Goal: Task Accomplishment & Management: Use online tool/utility

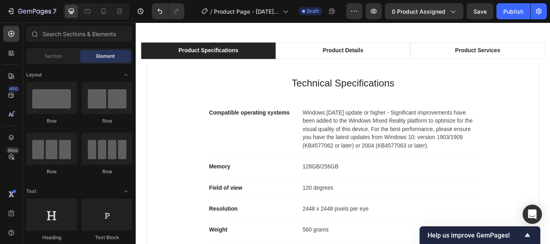
scroll to position [478, 0]
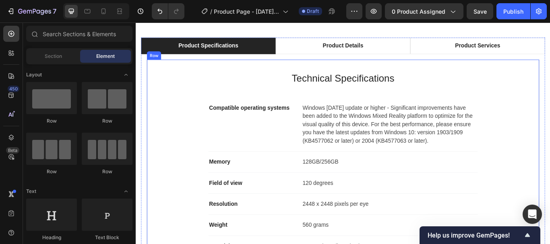
click at [550, 72] on div "Technical Specifications Heading Compatible operating systems Text block Window…" at bounding box center [377, 200] width 458 height 268
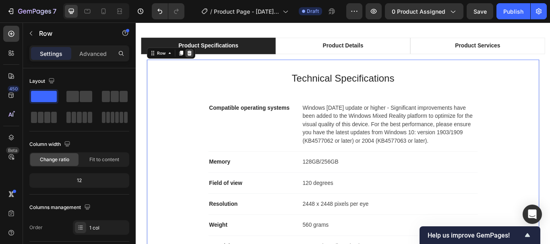
click at [201, 58] on icon at bounding box center [198, 58] width 6 height 6
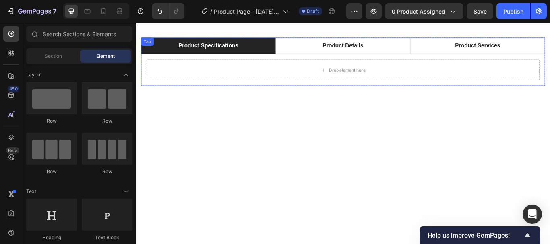
click at [550, 93] on div "Drop element here What's Included Heading Image VR Headset Text block Image 2 T…" at bounding box center [377, 78] width 471 height 37
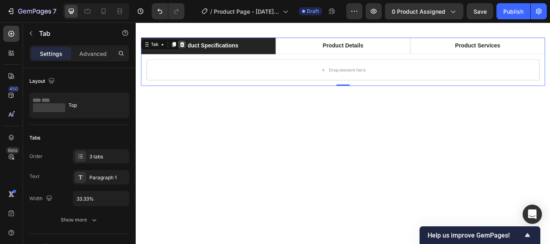
click at [190, 47] on icon at bounding box center [189, 49] width 5 height 6
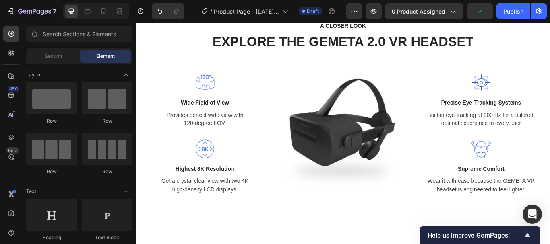
scroll to position [595, 0]
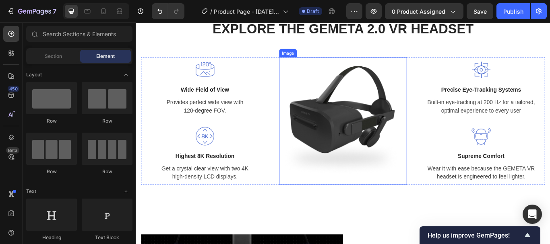
click at [352, 128] on img at bounding box center [377, 137] width 149 height 149
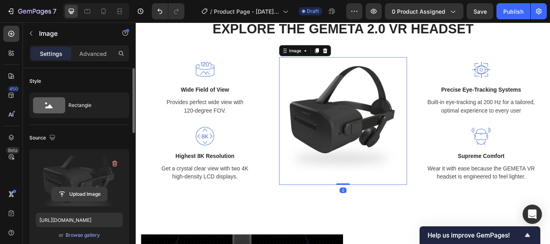
click at [80, 192] on input "file" at bounding box center [80, 195] width 56 height 14
click at [82, 195] on input "file" at bounding box center [80, 195] width 56 height 14
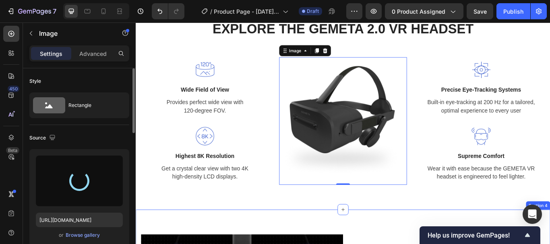
type input "[URL][DOMAIN_NAME]"
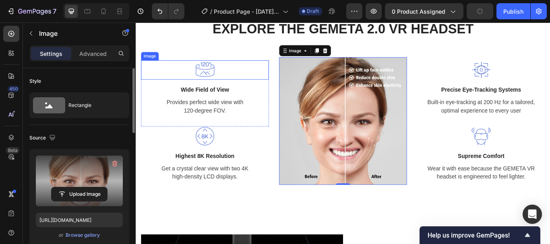
click at [221, 76] on img at bounding box center [216, 78] width 23 height 23
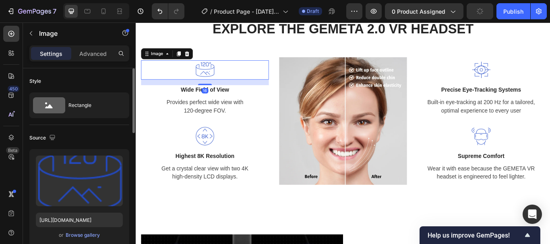
click at [213, 71] on img at bounding box center [216, 78] width 23 height 23
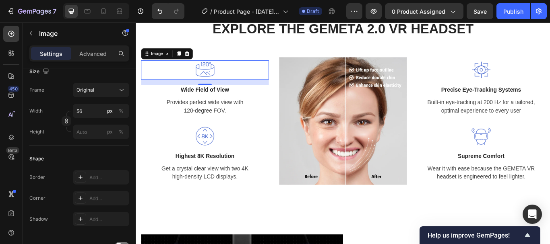
scroll to position [0, 0]
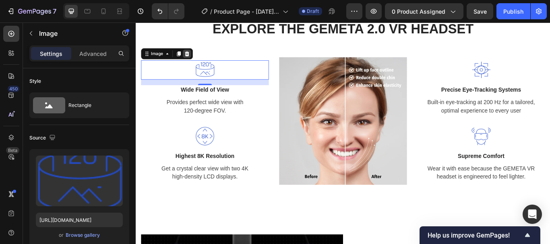
click at [195, 59] on icon at bounding box center [195, 59] width 6 height 6
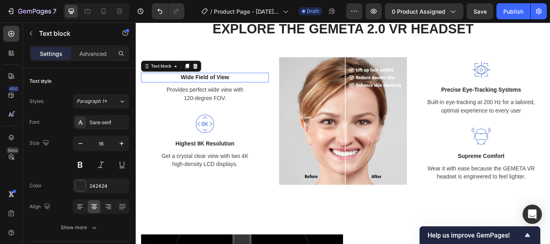
click at [213, 85] on p "Wide Field of View" at bounding box center [216, 87] width 147 height 10
click at [211, 84] on p "Wide Field of View" at bounding box center [216, 87] width 147 height 10
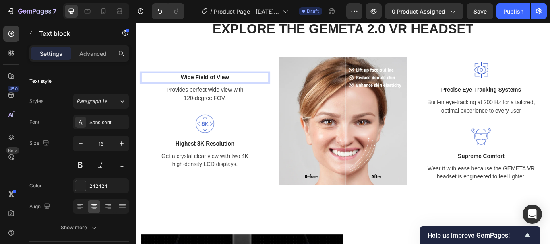
click at [246, 86] on p "Wide Field of View" at bounding box center [216, 87] width 147 height 10
click at [238, 84] on p "Wide Field of View💪" at bounding box center [216, 87] width 147 height 10
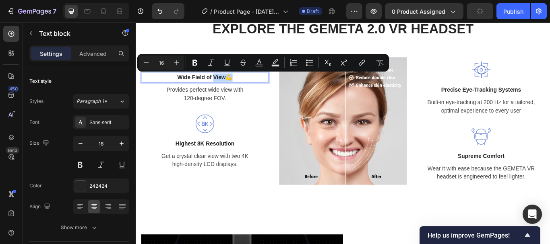
click at [236, 82] on p "Wide Field of View💪" at bounding box center [216, 87] width 147 height 10
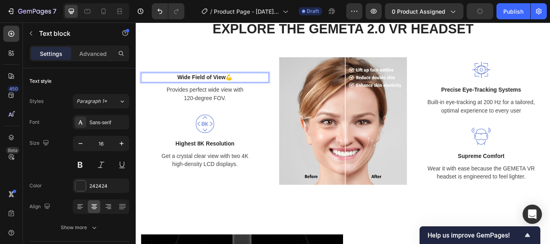
click at [222, 83] on p "Wide Field of View💪" at bounding box center [216, 87] width 147 height 10
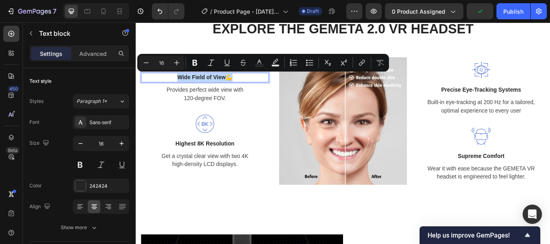
click at [201, 84] on p "Wide Field of View💪" at bounding box center [216, 87] width 147 height 10
click at [238, 83] on p "Wide Field of View💪" at bounding box center [216, 87] width 147 height 10
click at [240, 83] on p "Wide Field of View💪" at bounding box center [216, 87] width 147 height 10
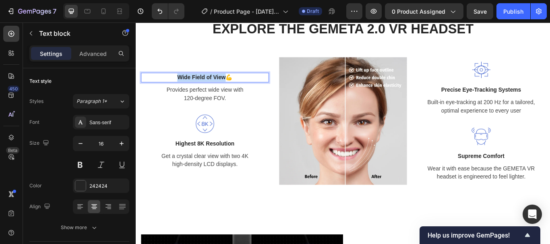
drag, startPoint x: 239, startPoint y: 83, endPoint x: 175, endPoint y: 85, distance: 64.5
click at [175, 85] on p "Wide Field of View💪" at bounding box center [216, 87] width 147 height 10
click at [240, 87] on p "Lift & Firm 💪" at bounding box center [216, 87] width 147 height 10
click at [193, 83] on p "Lift & Firm 💪" at bounding box center [216, 87] width 147 height 10
click at [228, 83] on p "Lift & Firm 💪" at bounding box center [216, 87] width 147 height 10
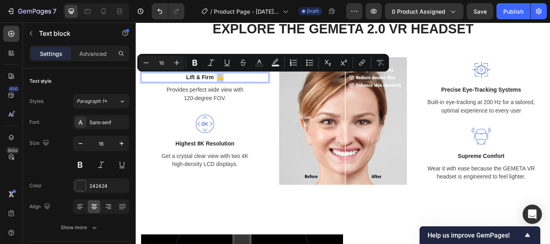
drag, startPoint x: 239, startPoint y: 84, endPoint x: 232, endPoint y: 83, distance: 6.9
click at [232, 83] on p "Lift & Firm 💪" at bounding box center [216, 87] width 147 height 10
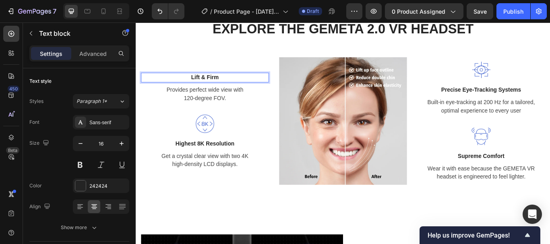
click at [189, 86] on p "Lift & Firm" at bounding box center [216, 87] width 147 height 10
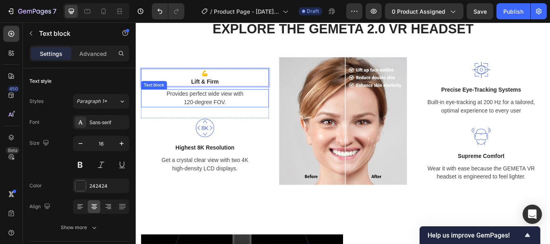
click at [251, 111] on p "Provides perfect wide view with 120-degree FOV." at bounding box center [216, 110] width 147 height 19
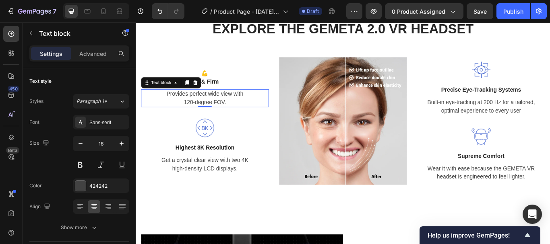
click at [213, 103] on p "Provides perfect wide view with 120-degree FOV." at bounding box center [216, 110] width 147 height 19
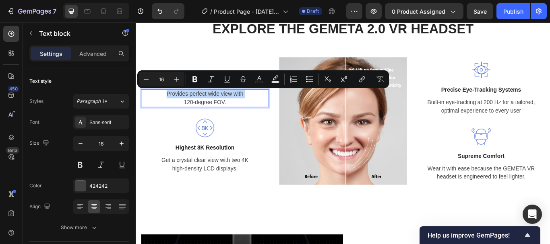
click at [213, 103] on p "Provides perfect wide view with 120-degree FOV." at bounding box center [216, 110] width 147 height 19
click at [250, 114] on p "Provides perfect wide view with 120-degree FOV." at bounding box center [216, 110] width 147 height 19
drag, startPoint x: 246, startPoint y: 114, endPoint x: 165, endPoint y: 100, distance: 82.6
click at [165, 101] on p "Provides perfect wide view with 120-degree FOV." at bounding box center [216, 110] width 147 height 19
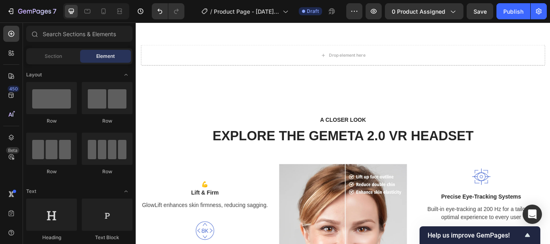
scroll to position [515, 0]
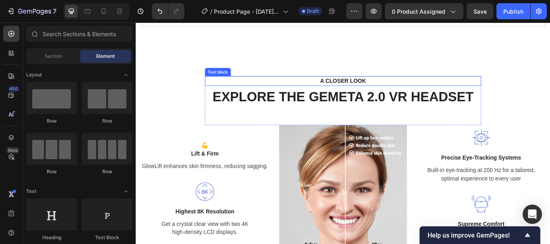
click at [390, 89] on p "A CLOSER LOOK" at bounding box center [377, 91] width 308 height 10
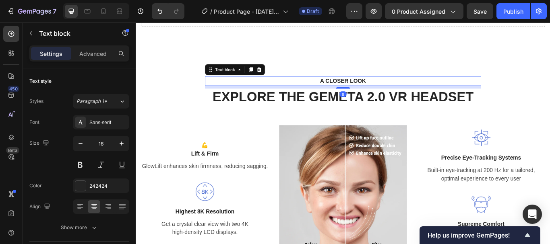
click at [360, 86] on p "A CLOSER LOOK" at bounding box center [377, 91] width 308 height 10
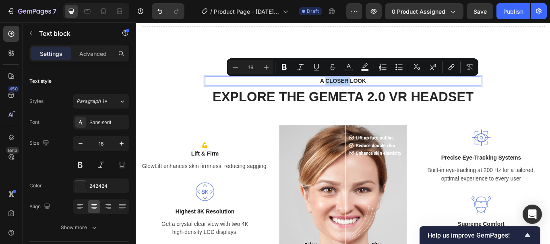
click at [377, 91] on p "A CLOSER LOOK" at bounding box center [377, 91] width 308 height 10
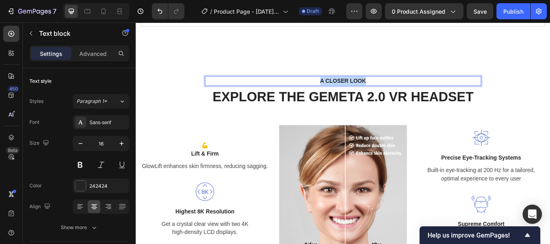
drag, startPoint x: 395, startPoint y: 90, endPoint x: 343, endPoint y: 91, distance: 52.4
click at [343, 91] on p "A CLOSER LOOK" at bounding box center [377, 91] width 308 height 10
click at [442, 88] on p "Transform Your Skin & Confidence" at bounding box center [377, 91] width 308 height 10
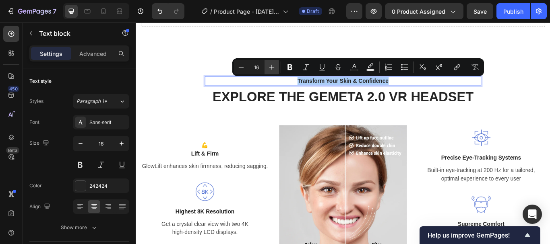
click at [275, 66] on icon "Editor contextual toolbar" at bounding box center [272, 67] width 8 height 8
type input "17"
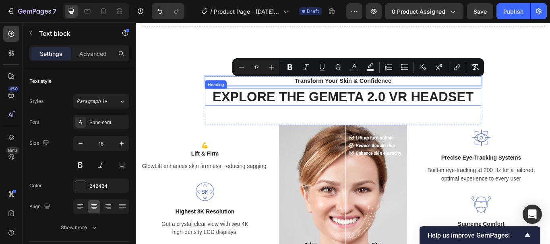
click at [385, 107] on p "EXPLORE THE GEMETA 2.0 VR HEADSET" at bounding box center [377, 110] width 321 height 19
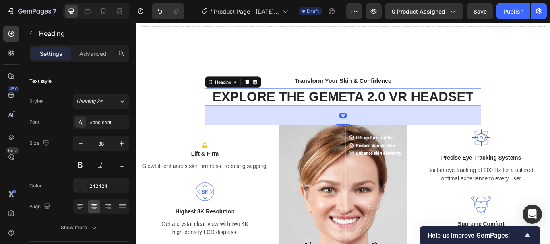
click at [384, 107] on p "EXPLORE THE GEMETA 2.0 VR HEADSET" at bounding box center [377, 110] width 321 height 19
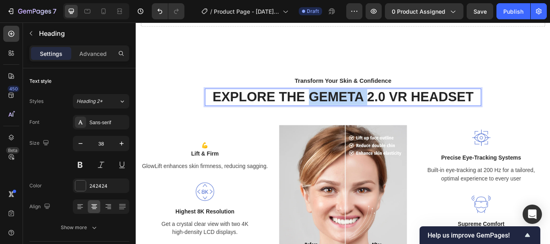
click at [383, 107] on p "EXPLORE THE GEMETA 2.0 VR HEADSET" at bounding box center [377, 110] width 321 height 19
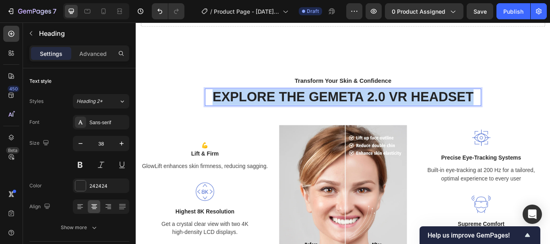
drag, startPoint x: 527, startPoint y: 112, endPoint x: 219, endPoint y: 108, distance: 307.7
click at [219, 108] on p "EXPLORE THE GEMETA 2.0 VR HEADSET" at bounding box center [377, 110] width 321 height 19
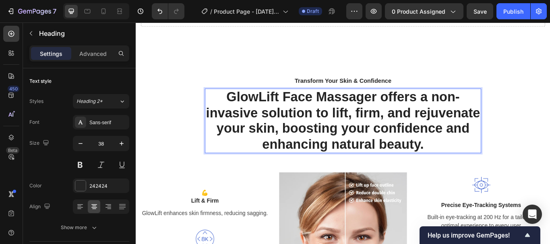
click at [403, 133] on p "GlowLift Face Massager offers a non-invasive solution to lift, firm, and rejuve…" at bounding box center [377, 137] width 321 height 73
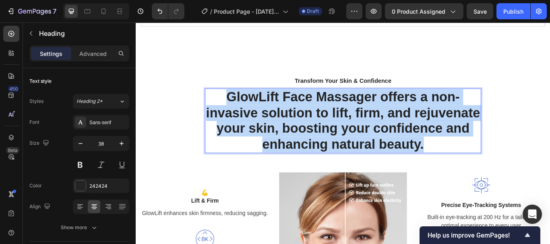
click at [403, 133] on p "GlowLift Face Massager offers a non-invasive solution to lift, firm, and rejuve…" at bounding box center [377, 137] width 321 height 73
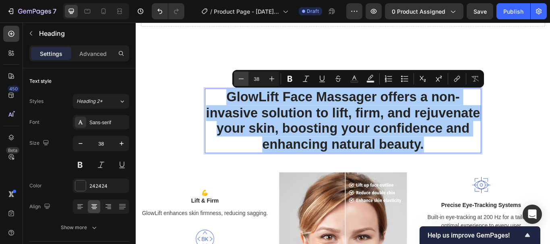
click at [243, 79] on icon "Editor contextual toolbar" at bounding box center [241, 79] width 5 height 0
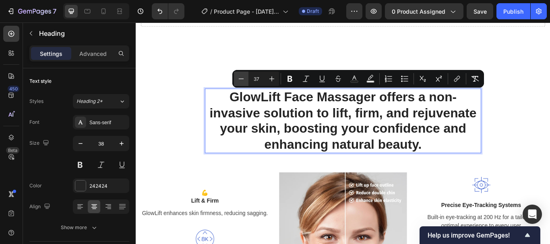
click at [243, 79] on icon "Editor contextual toolbar" at bounding box center [241, 79] width 5 height 0
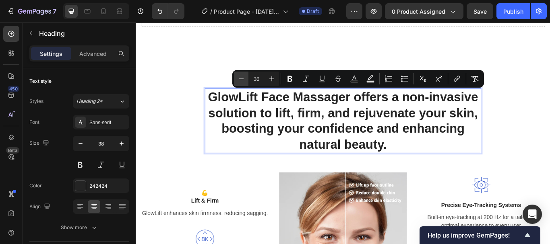
click at [243, 79] on icon "Editor contextual toolbar" at bounding box center [241, 79] width 5 height 0
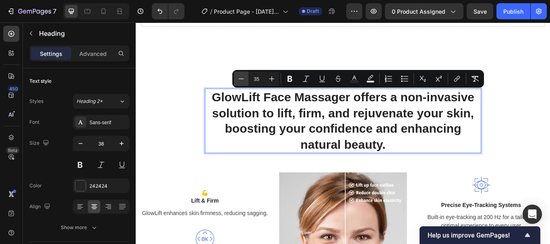
click at [243, 79] on icon "Editor contextual toolbar" at bounding box center [241, 79] width 5 height 0
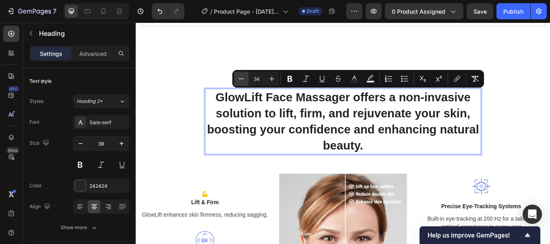
click at [242, 79] on icon "Editor contextual toolbar" at bounding box center [241, 79] width 5 height 0
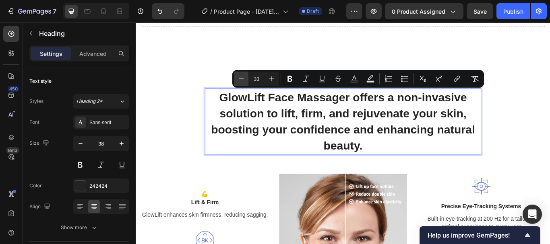
click at [242, 79] on icon "Editor contextual toolbar" at bounding box center [241, 79] width 5 height 0
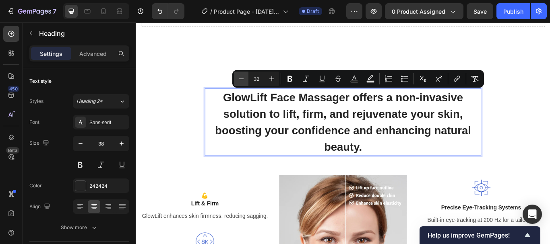
click at [242, 79] on icon "Editor contextual toolbar" at bounding box center [241, 79] width 5 height 0
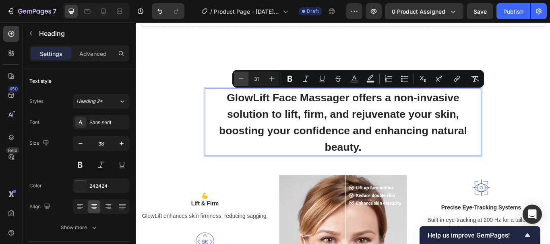
click at [242, 79] on icon "Editor contextual toolbar" at bounding box center [241, 79] width 5 height 0
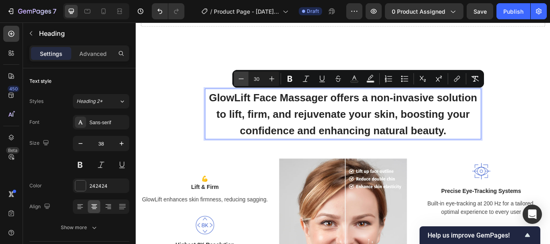
click at [242, 79] on icon "Editor contextual toolbar" at bounding box center [241, 79] width 5 height 0
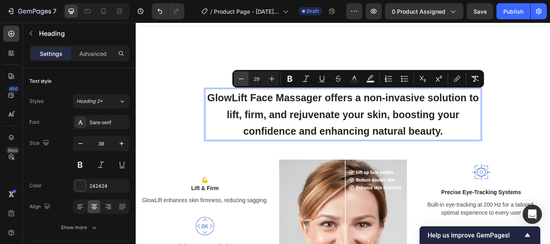
click at [242, 79] on icon "Editor contextual toolbar" at bounding box center [241, 79] width 5 height 0
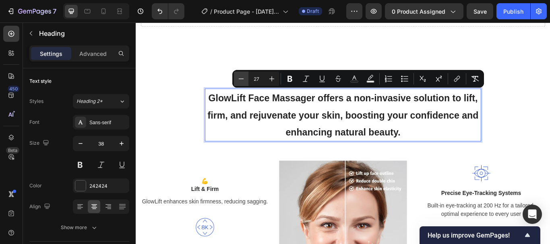
click at [242, 79] on icon "Editor contextual toolbar" at bounding box center [241, 79] width 5 height 0
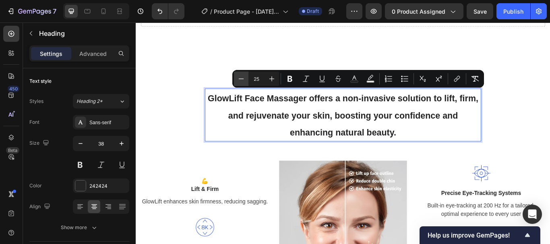
click at [242, 79] on icon "Editor contextual toolbar" at bounding box center [241, 79] width 5 height 0
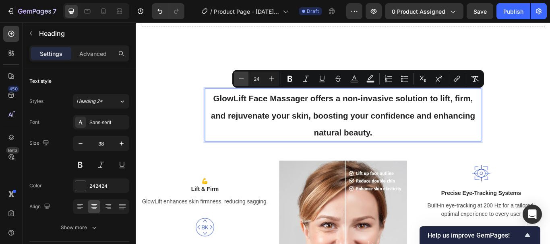
click at [242, 79] on icon "Editor contextual toolbar" at bounding box center [241, 79] width 5 height 0
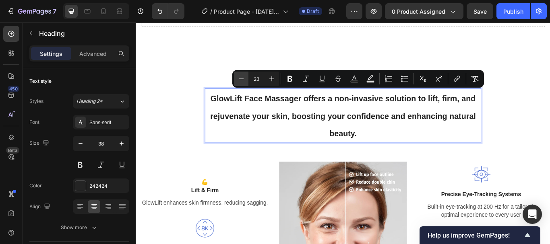
click at [242, 79] on icon "Editor contextual toolbar" at bounding box center [241, 79] width 5 height 0
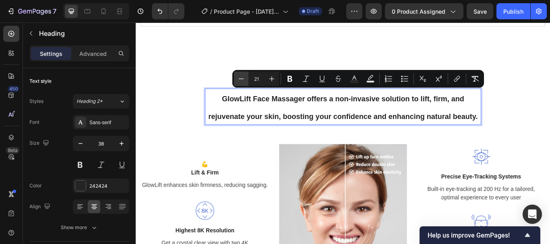
click at [242, 79] on icon "Editor contextual toolbar" at bounding box center [241, 79] width 5 height 0
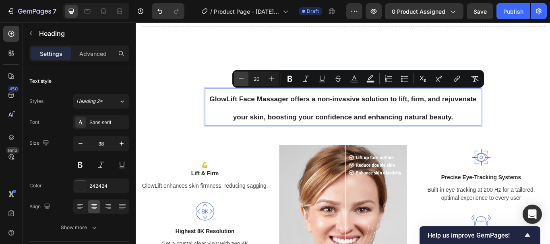
click at [242, 79] on icon "Editor contextual toolbar" at bounding box center [241, 79] width 5 height 0
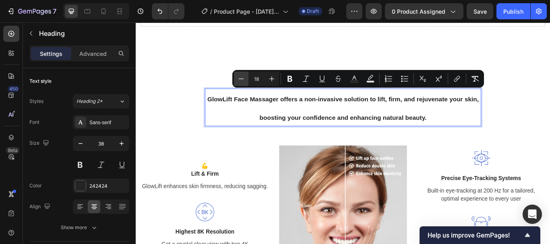
click at [242, 79] on icon "Editor contextual toolbar" at bounding box center [241, 79] width 5 height 0
type input "15"
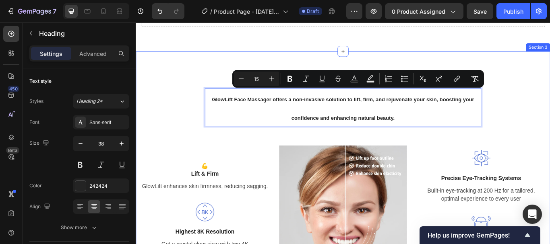
click at [550, 126] on div "Transform Your Skin & Confidence Text block GlowLift Face Massager offers a non…" at bounding box center [377, 200] width 471 height 230
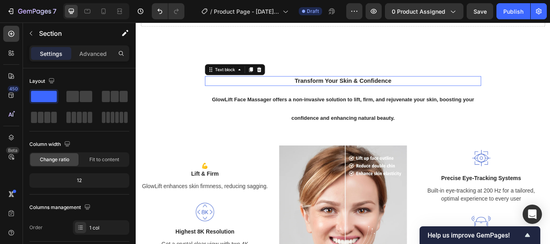
click at [386, 88] on span "Transform Your Skin & Confidence" at bounding box center [377, 91] width 113 height 8
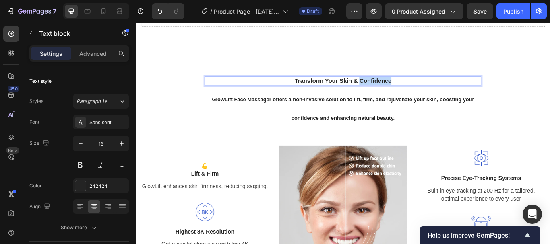
click at [397, 88] on span "Transform Your Skin & Confidence" at bounding box center [377, 91] width 113 height 8
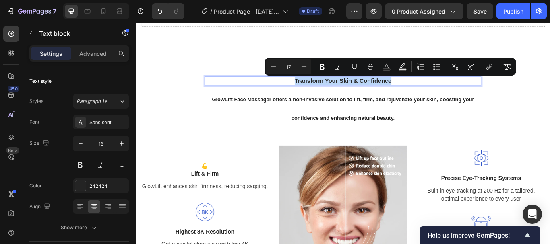
click at [397, 88] on span "Transform Your Skin & Confidence" at bounding box center [377, 91] width 113 height 8
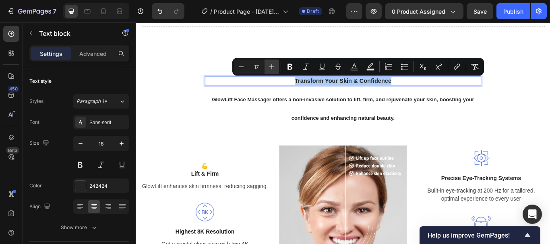
click at [271, 67] on icon "Editor contextual toolbar" at bounding box center [271, 66] width 5 height 5
type input "20"
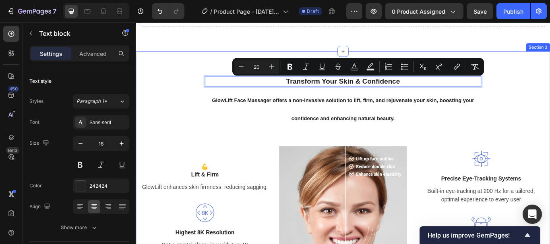
click at [550, 100] on div "Transform Your Skin & Confidence Text block 8 ⁠⁠⁠⁠⁠⁠⁠ GlowLift Face Massager of…" at bounding box center [377, 200] width 471 height 231
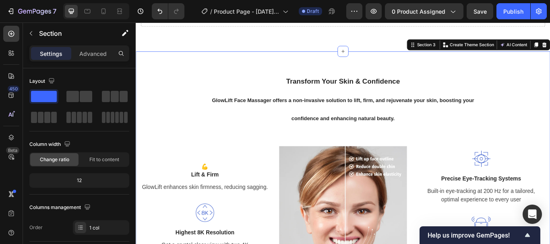
click at [550, 128] on div "Transform Your Skin & Confidence Text block ⁠⁠⁠⁠⁠⁠⁠ GlowLift Face Massager offe…" at bounding box center [377, 200] width 471 height 231
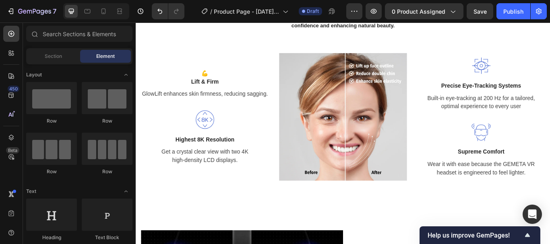
scroll to position [573, 0]
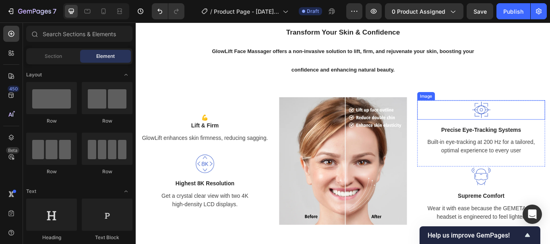
click at [537, 122] on img at bounding box center [538, 125] width 23 height 23
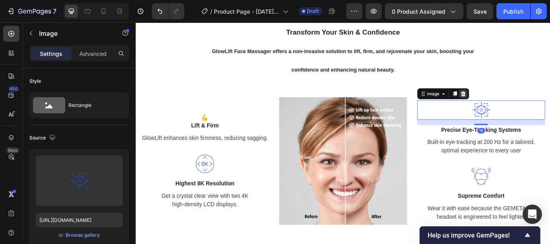
click at [515, 105] on icon at bounding box center [517, 106] width 5 height 6
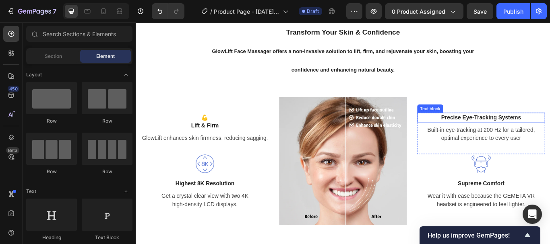
click at [539, 135] on p "Precise Eye-Tracking Systems" at bounding box center [538, 134] width 147 height 10
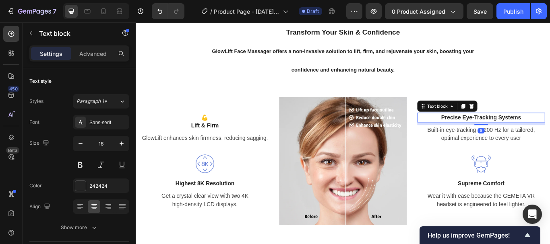
click at [486, 130] on p "Precise Eye-Tracking Systems" at bounding box center [538, 134] width 147 height 10
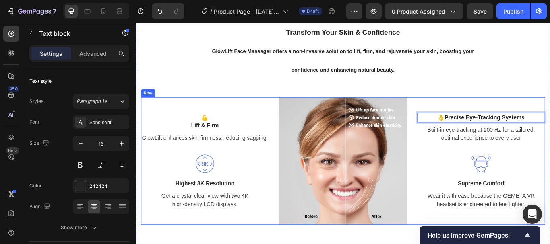
scroll to position [568, 0]
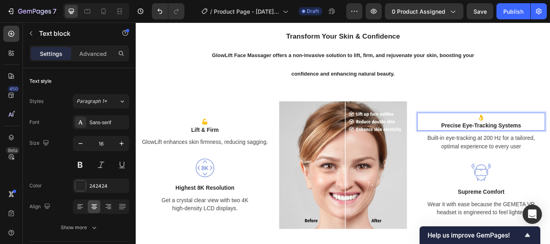
click at [534, 141] on p "Precise Eye-Tracking Systems" at bounding box center [538, 144] width 147 height 10
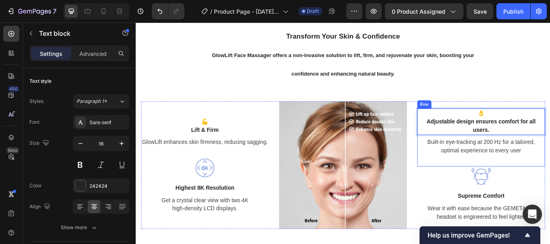
click at [550, 174] on p "Built-in eye-tracking at 200 Hz for a tailored, optimal experience to every user" at bounding box center [538, 167] width 147 height 19
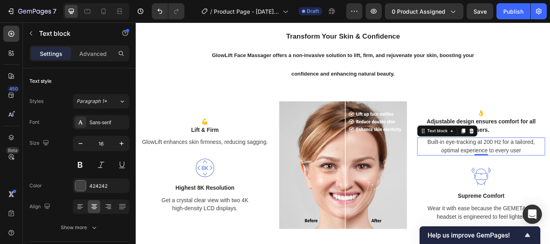
click at [550, 168] on p "Built-in eye-tracking at 200 Hz for a tailored, optimal experience to every user" at bounding box center [538, 167] width 147 height 19
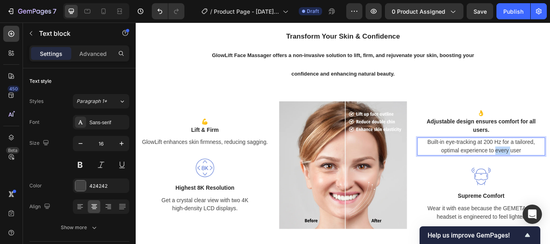
click at [550, 168] on p "Built-in eye-tracking at 200 Hz for a tailored, optimal experience to every user" at bounding box center [538, 167] width 147 height 19
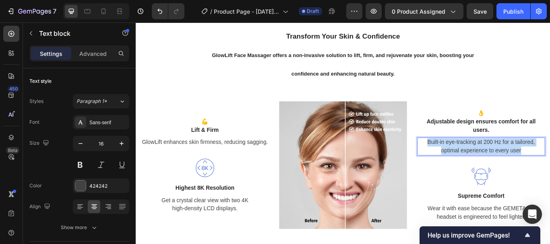
click at [550, 168] on p "Built-in eye-tracking at 200 Hz for a tailored, optimal experience to every user" at bounding box center [538, 167] width 147 height 19
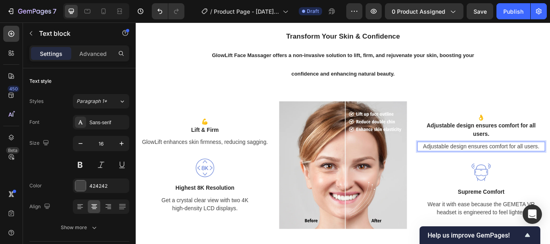
scroll to position [573, 0]
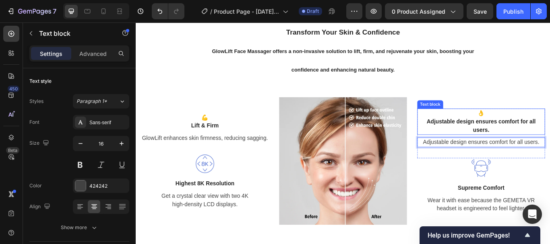
click at [532, 143] on p "Adjustable design ensures comfort for all users." at bounding box center [538, 143] width 147 height 19
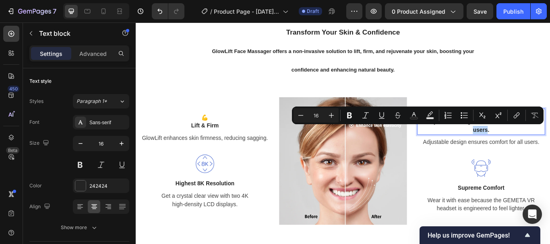
click at [536, 145] on p "Adjustable design ensures comfort for all users." at bounding box center [538, 143] width 147 height 19
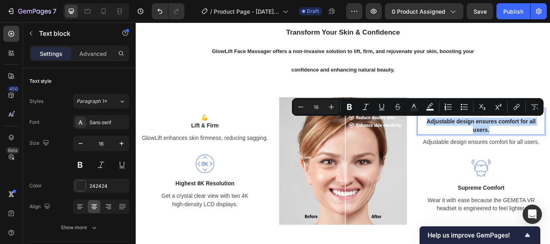
drag, startPoint x: 547, startPoint y: 146, endPoint x: 470, endPoint y: 136, distance: 77.9
click at [470, 136] on p "Adjustable design ensures comfort for all users." at bounding box center [538, 143] width 147 height 19
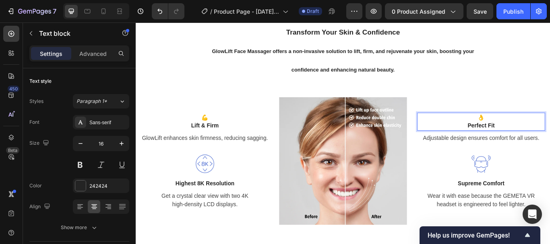
scroll to position [577, 0]
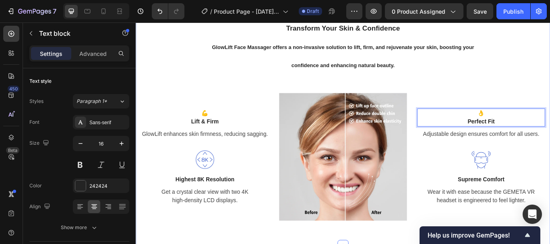
click at [550, 94] on div "Transform Your Skin & Confidence Text block GlowLift Face Massager offers a non…" at bounding box center [377, 138] width 471 height 231
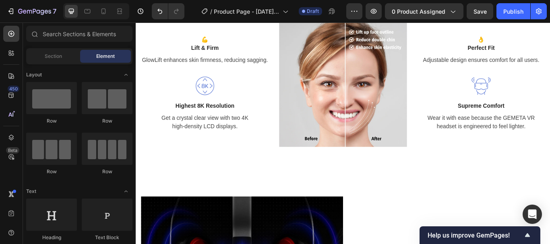
scroll to position [635, 0]
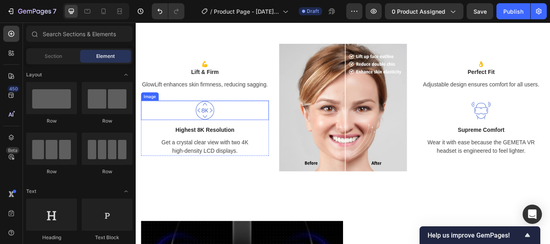
click at [240, 126] on div at bounding box center [216, 125] width 149 height 23
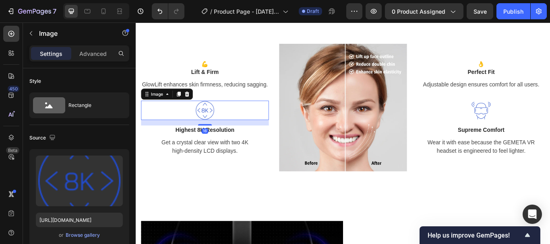
click at [194, 108] on icon at bounding box center [195, 106] width 5 height 6
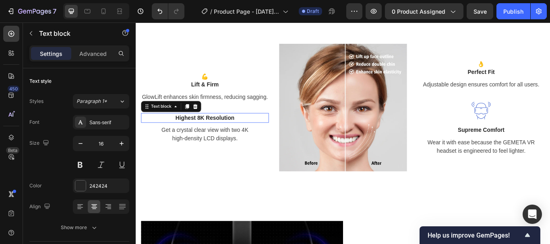
click at [202, 138] on p "Highest 8K Resolution" at bounding box center [216, 134] width 147 height 10
click at [176, 138] on p "Highest 8K Resolution" at bounding box center [216, 134] width 147 height 10
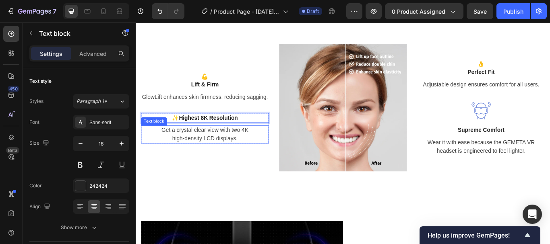
scroll to position [630, 0]
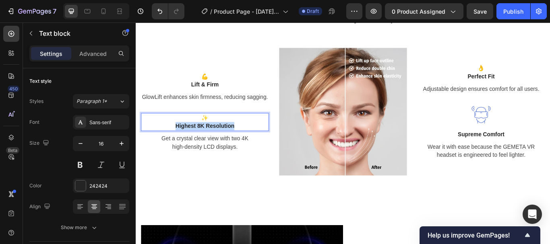
drag, startPoint x: 252, startPoint y: 147, endPoint x: 176, endPoint y: 145, distance: 76.1
click at [176, 145] on p "Highest 8K Resolution" at bounding box center [216, 144] width 147 height 10
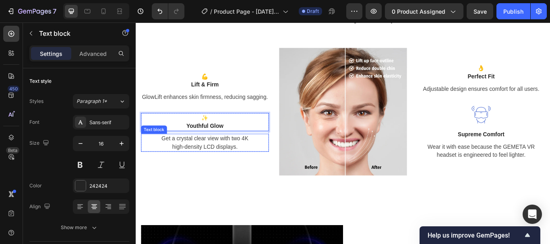
click at [245, 169] on p "Get a crystal clear view with two 4K high-density LCD displays." at bounding box center [216, 162] width 147 height 19
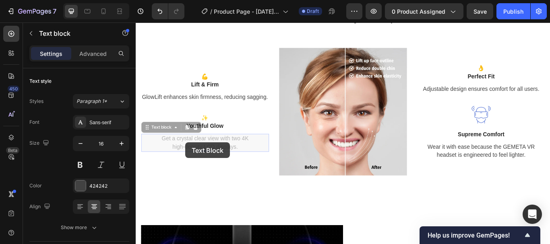
scroll to position [620, 0]
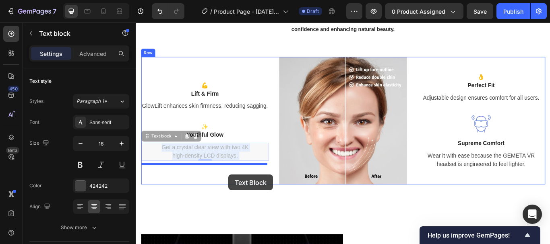
drag, startPoint x: 255, startPoint y: 170, endPoint x: 244, endPoint y: 200, distance: 31.2
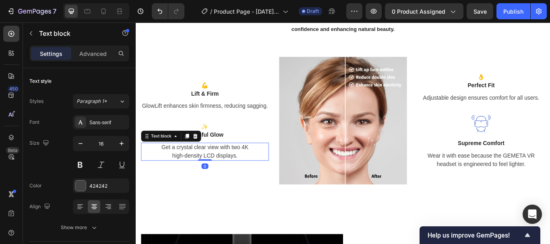
click at [256, 183] on p "Get a crystal clear view with two 4K high-density LCD displays." at bounding box center [216, 173] width 147 height 19
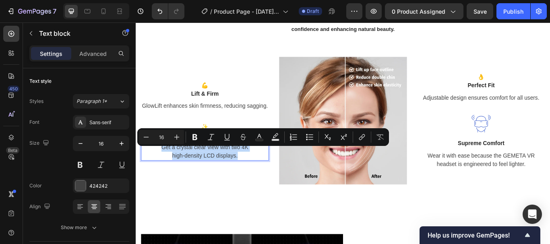
drag, startPoint x: 252, startPoint y: 183, endPoint x: 163, endPoint y: 174, distance: 89.4
click at [162, 174] on p "Get a crystal clear view with two 4K high-density LCD displays." at bounding box center [216, 173] width 147 height 19
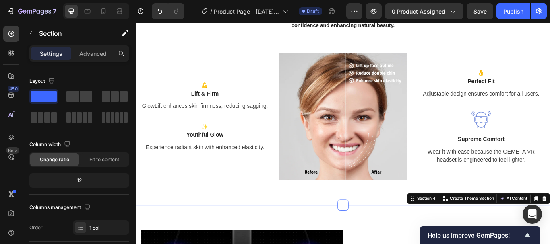
click at [550, 134] on div at bounding box center [538, 135] width 149 height 23
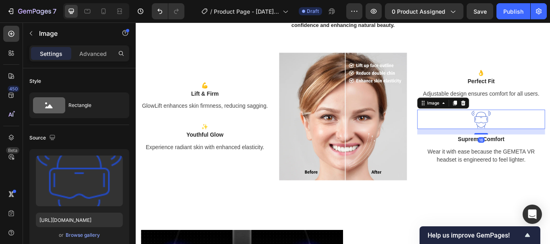
drag, startPoint x: 511, startPoint y: 116, endPoint x: 515, endPoint y: 117, distance: 4.1
click at [514, 116] on icon at bounding box center [517, 117] width 6 height 6
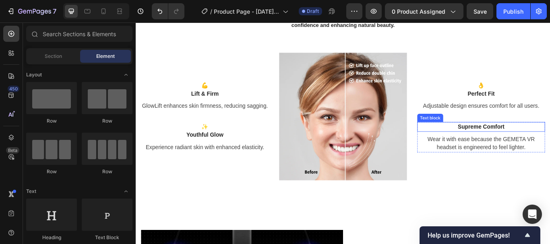
click at [521, 145] on p "Supreme Comfort" at bounding box center [538, 145] width 147 height 10
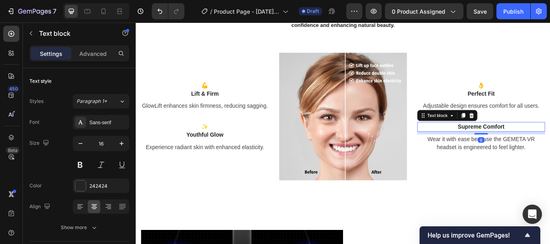
click at [502, 144] on p "Supreme Comfort" at bounding box center [538, 145] width 147 height 10
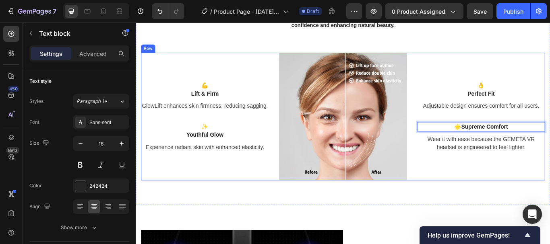
scroll to position [620, 0]
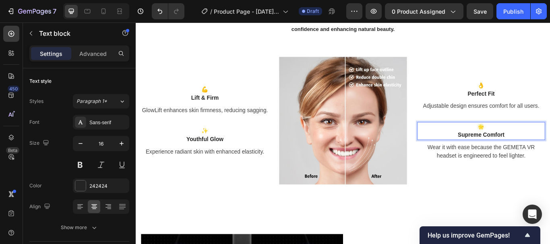
click at [527, 152] on p "Supreme Comfort" at bounding box center [538, 154] width 147 height 10
click at [528, 151] on p "Supreme Comfort" at bounding box center [538, 154] width 147 height 10
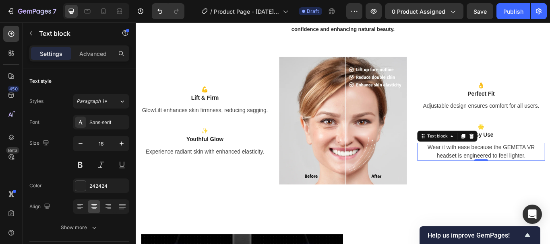
click at [548, 169] on p "Wear it with ease because the GEMETA VR headset is engineered to feel lighter." at bounding box center [538, 173] width 147 height 19
click at [542, 179] on p "Wear it with ease because the GEMETA VR headset is engineered to feel lighter." at bounding box center [538, 173] width 147 height 19
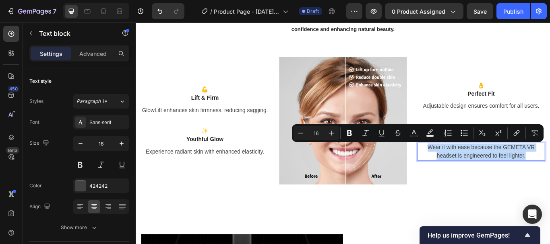
drag, startPoint x: 587, startPoint y: 179, endPoint x: 461, endPoint y: 166, distance: 125.9
click at [465, 166] on p "Wear it with ease because the GEMETA VR headset is engineered to feel lighter." at bounding box center [538, 173] width 147 height 19
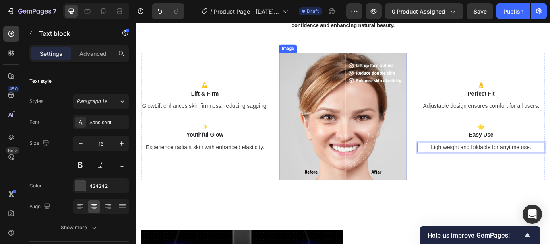
click at [406, 120] on img at bounding box center [377, 132] width 149 height 149
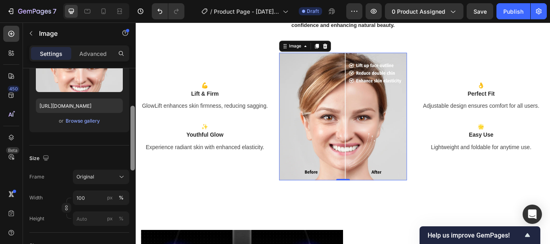
scroll to position [116, 0]
drag, startPoint x: 133, startPoint y: 93, endPoint x: 130, endPoint y: 130, distance: 38.0
click at [130, 130] on div at bounding box center [133, 167] width 6 height 199
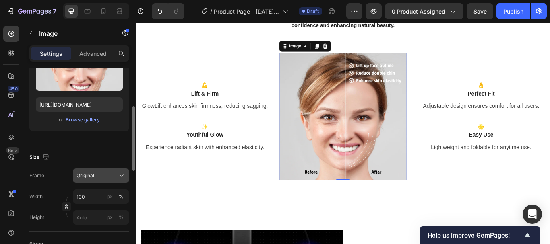
click at [118, 178] on icon at bounding box center [122, 176] width 8 height 8
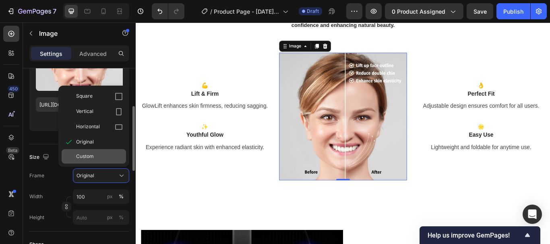
click at [106, 156] on div "Custom" at bounding box center [99, 156] width 47 height 7
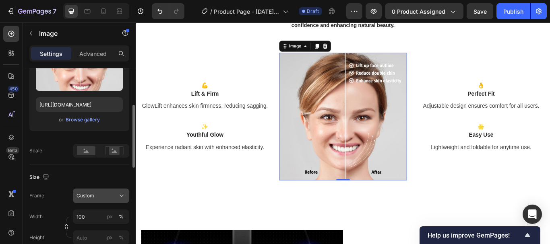
click at [108, 194] on div "Custom" at bounding box center [96, 195] width 39 height 7
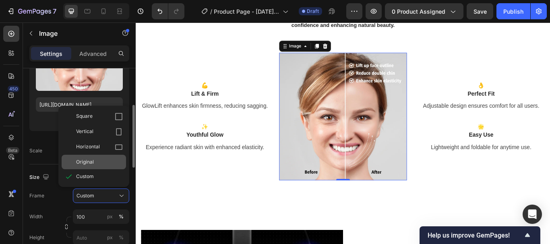
click at [107, 163] on div "Original" at bounding box center [99, 162] width 47 height 7
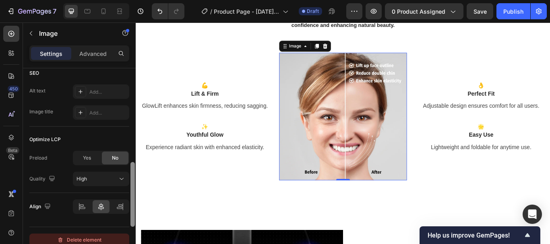
scroll to position [409, 0]
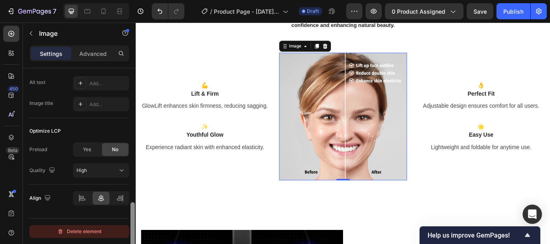
drag, startPoint x: 133, startPoint y: 139, endPoint x: 128, endPoint y: 236, distance: 97.2
click at [127, 240] on div "Style Rectangle Source Upload Image [URL][DOMAIN_NAME] or Browse gallery Size F…" at bounding box center [79, 167] width 113 height 199
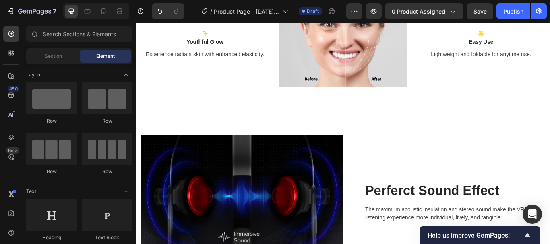
scroll to position [825, 0]
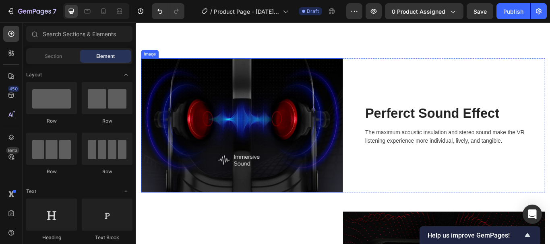
click at [270, 150] on img at bounding box center [260, 142] width 236 height 157
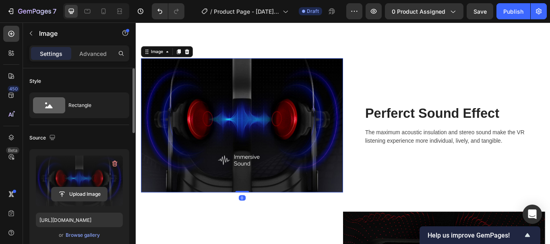
click at [87, 191] on input "file" at bounding box center [80, 195] width 56 height 14
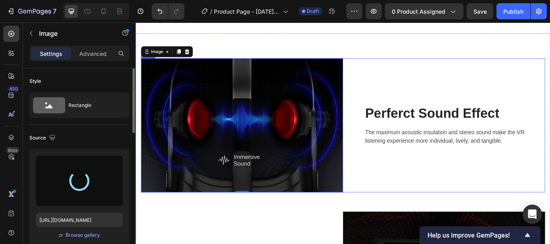
type input "[URL][DOMAIN_NAME]"
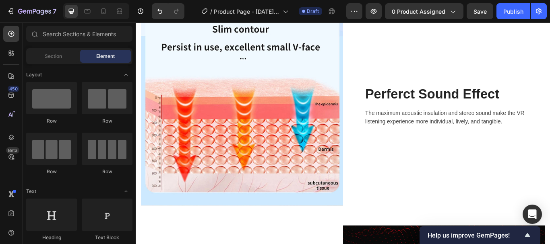
scroll to position [890, 0]
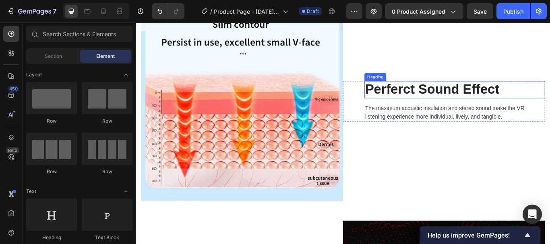
click at [550, 95] on p "Perferct Sound Effect" at bounding box center [507, 101] width 209 height 19
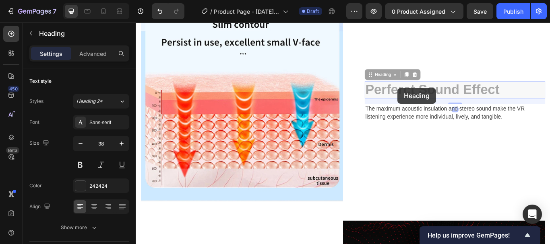
scroll to position [877, 0]
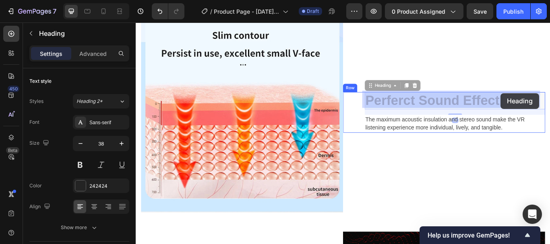
drag, startPoint x: 557, startPoint y: 99, endPoint x: 562, endPoint y: 105, distance: 7.4
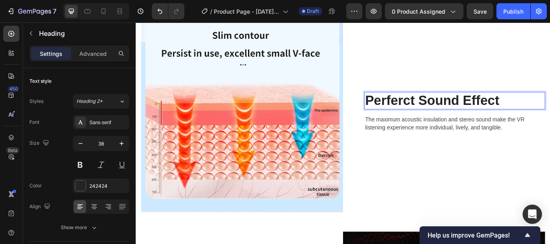
click at [550, 111] on p "Perferct Sound Effect" at bounding box center [507, 114] width 209 height 19
click at [492, 112] on p "Perferct Sound Effect" at bounding box center [507, 114] width 209 height 19
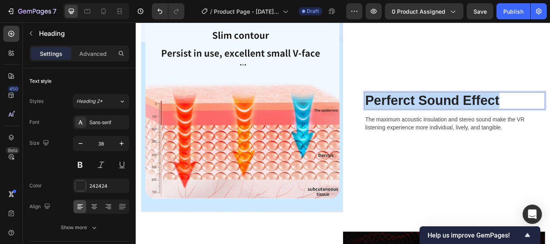
click at [492, 111] on p "Perferct Sound Effect" at bounding box center [507, 114] width 209 height 19
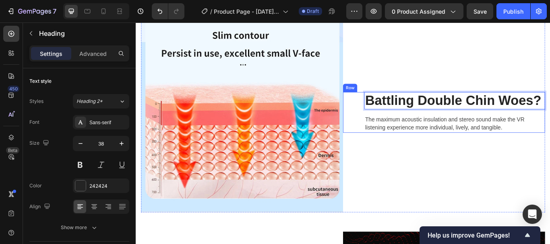
drag, startPoint x: 403, startPoint y: 111, endPoint x: 392, endPoint y: 114, distance: 11.2
click at [392, 114] on div "Battling Double Chin Woes? Heading 16 The maximum acoustic insulation and stere…" at bounding box center [495, 128] width 236 height 48
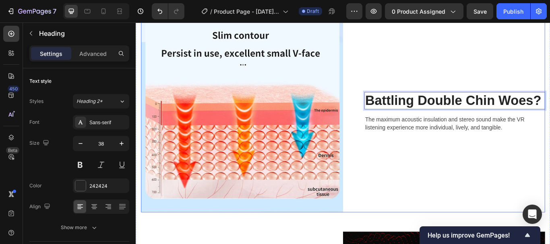
click at [545, 79] on div "Battling Double Chin Woes? Heading 16 The maximum acoustic insulation and stere…" at bounding box center [495, 127] width 236 height 233
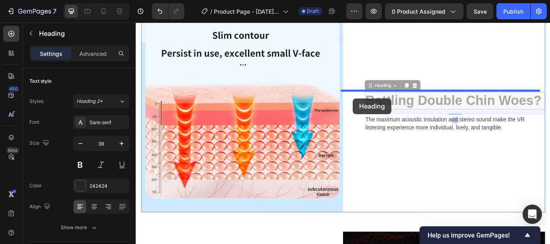
drag, startPoint x: 401, startPoint y: 112, endPoint x: 389, endPoint y: 111, distance: 11.7
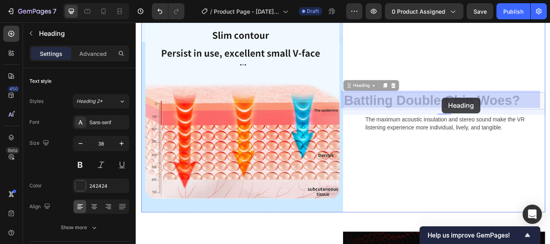
scroll to position [864, 0]
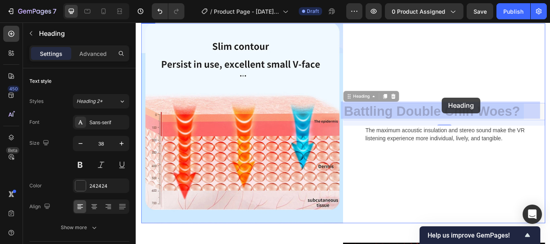
drag, startPoint x: 473, startPoint y: 110, endPoint x: 492, endPoint y: 110, distance: 19.3
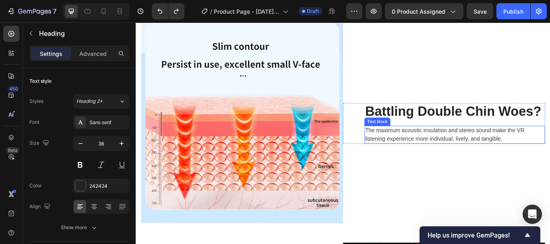
click at [513, 152] on p "The maximum acoustic insulation and stereo sound make the VR listening experien…" at bounding box center [507, 153] width 209 height 19
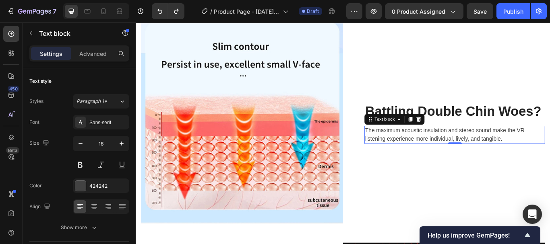
click at [513, 152] on p "The maximum acoustic insulation and stereo sound make the VR listening experien…" at bounding box center [507, 153] width 209 height 19
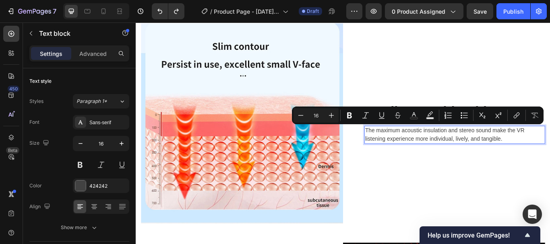
click at [481, 144] on p "The maximum acoustic insulation and stereo sound make the VR listening experien…" at bounding box center [507, 153] width 209 height 19
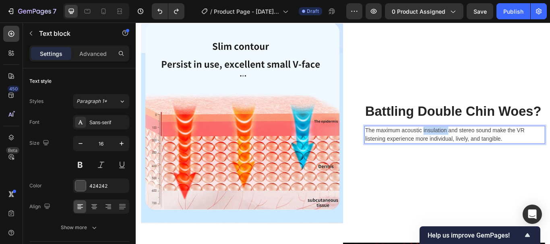
click at [481, 144] on p "The maximum acoustic insulation and stereo sound make the VR listening experien…" at bounding box center [507, 153] width 209 height 19
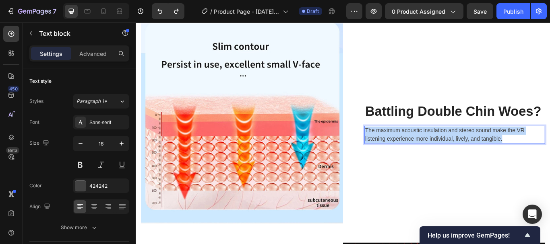
click at [481, 144] on p "The maximum acoustic insulation and stereo sound make the VR listening experien…" at bounding box center [507, 153] width 209 height 19
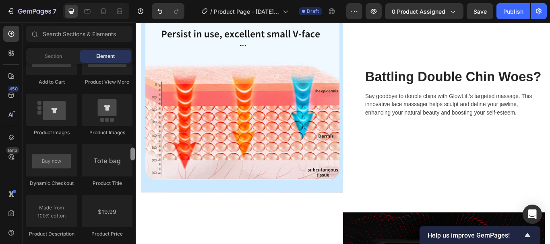
scroll to position [1241, 0]
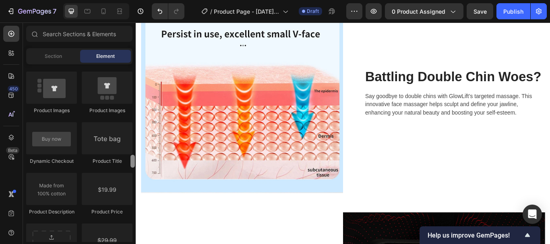
click at [134, 160] on div at bounding box center [132, 161] width 4 height 13
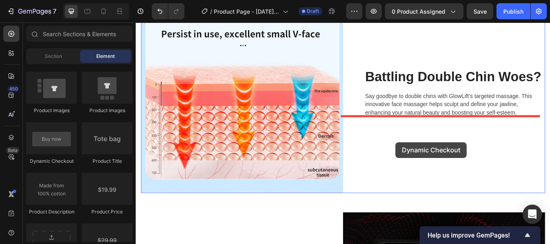
drag, startPoint x: 189, startPoint y: 166, endPoint x: 445, endPoint y: 159, distance: 255.8
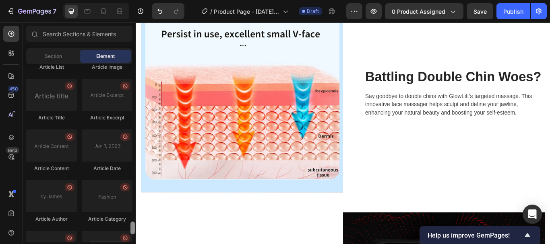
scroll to position [2179, 0]
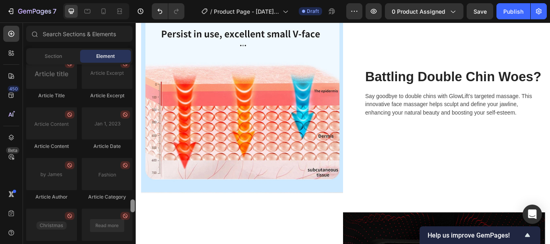
drag, startPoint x: 135, startPoint y: 162, endPoint x: 133, endPoint y: 230, distance: 67.3
click at [133, 213] on div at bounding box center [132, 206] width 4 height 13
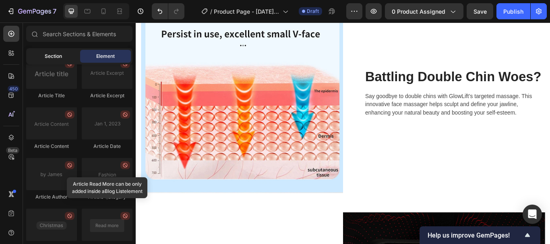
click at [47, 60] on span "Section" at bounding box center [53, 56] width 17 height 7
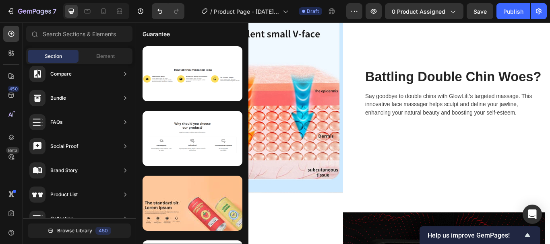
scroll to position [313, 0]
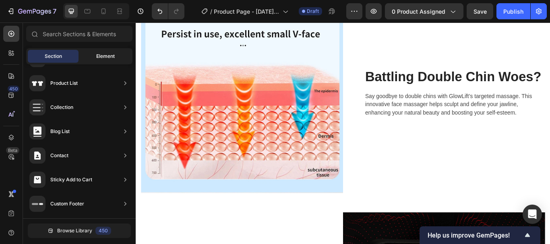
click at [104, 59] on span "Element" at bounding box center [105, 56] width 19 height 7
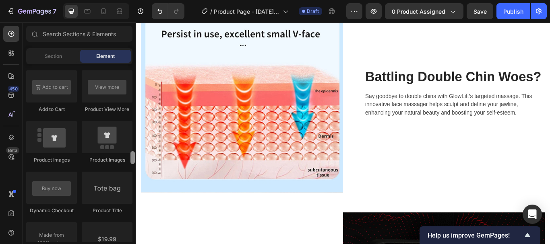
scroll to position [1181, 0]
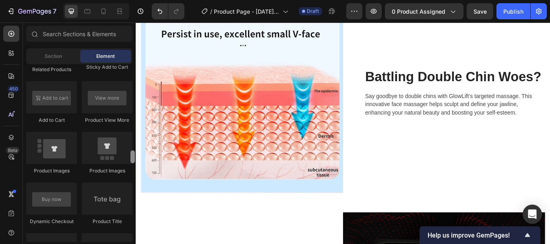
drag, startPoint x: 132, startPoint y: 198, endPoint x: 132, endPoint y: 157, distance: 41.5
click at [132, 157] on div at bounding box center [132, 157] width 4 height 13
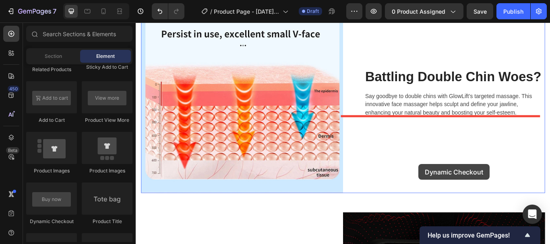
drag, startPoint x: 197, startPoint y: 212, endPoint x: 468, endPoint y: 192, distance: 272.2
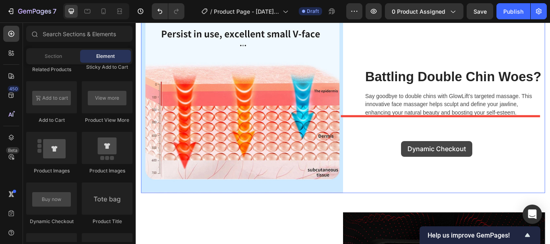
drag, startPoint x: 242, startPoint y: 221, endPoint x: 448, endPoint y: 159, distance: 215.0
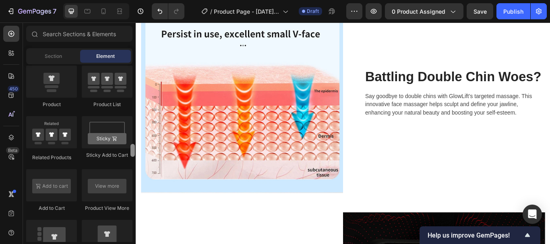
scroll to position [1087, 0]
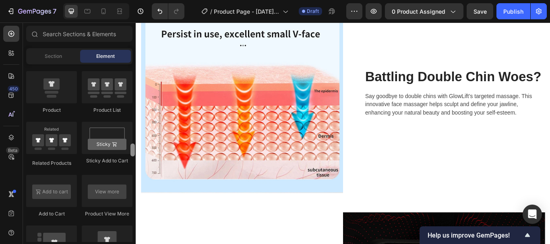
drag, startPoint x: 134, startPoint y: 157, endPoint x: 132, endPoint y: 150, distance: 7.1
click at [132, 150] on div at bounding box center [132, 150] width 4 height 13
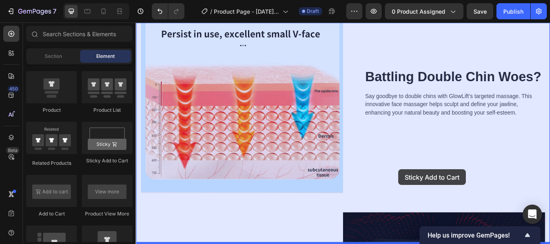
drag, startPoint x: 249, startPoint y: 167, endPoint x: 442, endPoint y: 194, distance: 194.4
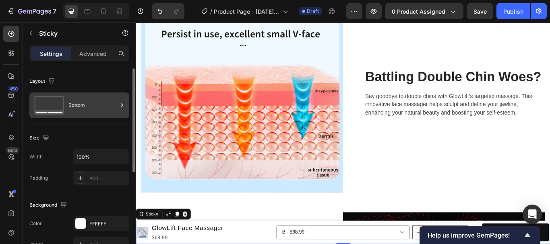
click at [83, 106] on div "Bottom" at bounding box center [92, 105] width 49 height 19
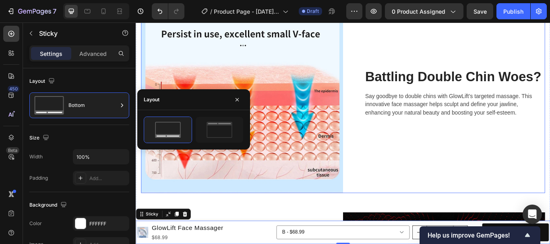
drag, startPoint x: 308, startPoint y: 151, endPoint x: 453, endPoint y: 161, distance: 145.3
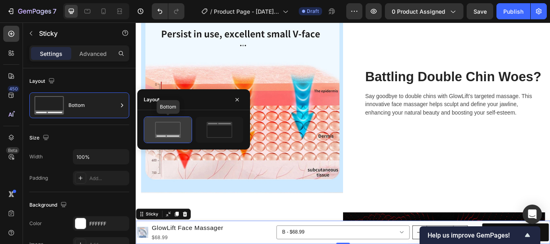
click at [169, 124] on icon at bounding box center [168, 130] width 38 height 16
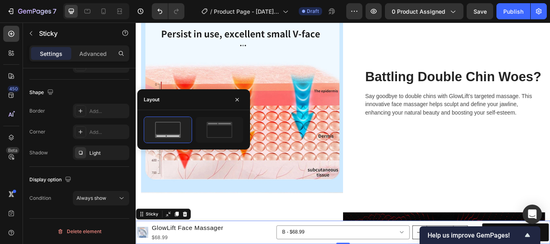
scroll to position [0, 0]
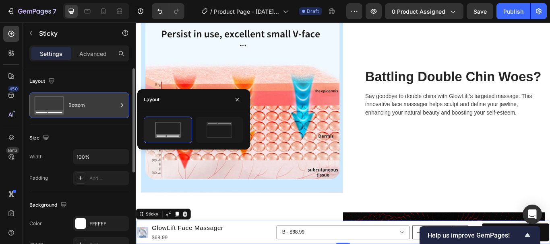
click at [46, 109] on icon at bounding box center [49, 105] width 32 height 19
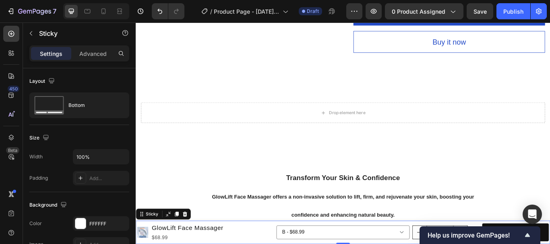
scroll to position [179, 0]
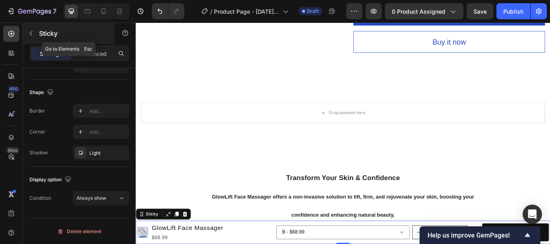
click at [28, 34] on icon "button" at bounding box center [31, 33] width 6 height 6
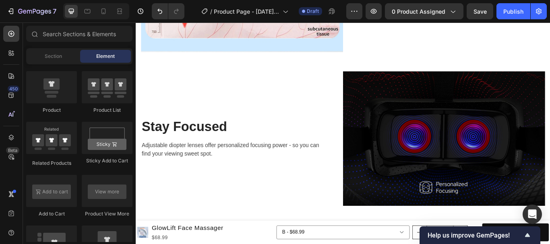
scroll to position [894, 0]
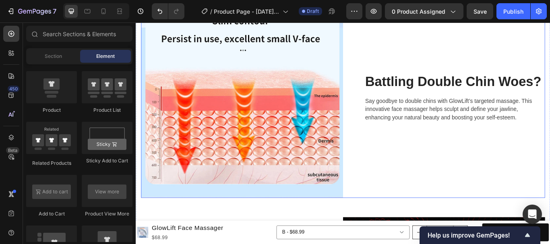
click at [496, 200] on div "Battling Double Chin Woes? Heading Say goodbye to double chins with GlowLift’s …" at bounding box center [495, 110] width 236 height 233
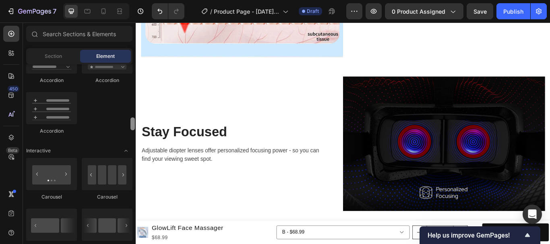
scroll to position [717, 0]
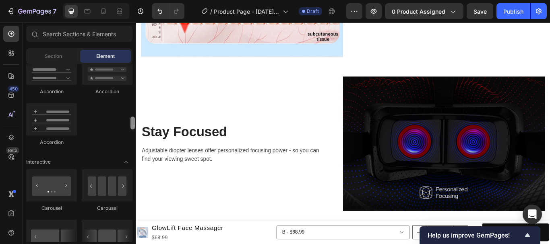
drag, startPoint x: 133, startPoint y: 150, endPoint x: 128, endPoint y: 123, distance: 27.3
click at [128, 123] on div "Layout Row Row Row Row Text Heading Text Block Button Button Button Media Image…" at bounding box center [79, 153] width 113 height 178
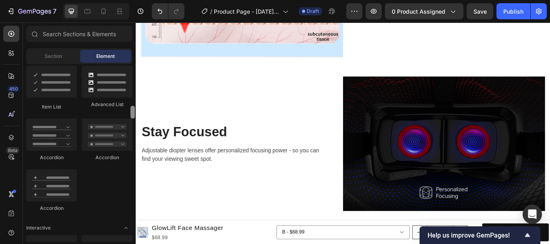
scroll to position [646, 0]
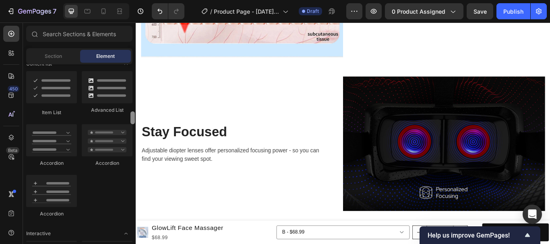
drag, startPoint x: 134, startPoint y: 120, endPoint x: 130, endPoint y: 115, distance: 6.4
click at [130, 115] on div at bounding box center [133, 153] width 6 height 178
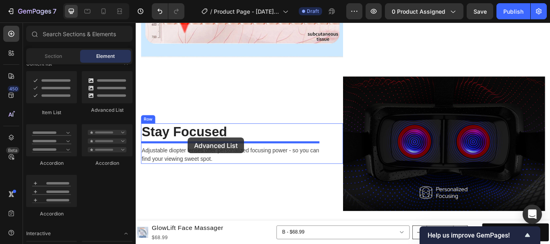
drag, startPoint x: 244, startPoint y: 110, endPoint x: 197, endPoint y: 157, distance: 67.2
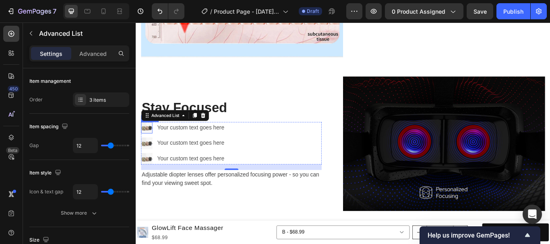
click at [149, 141] on img at bounding box center [148, 145] width 13 height 13
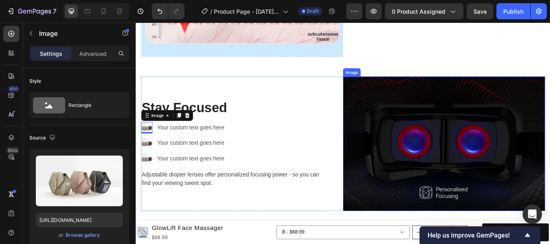
click at [519, 164] on img at bounding box center [495, 164] width 236 height 157
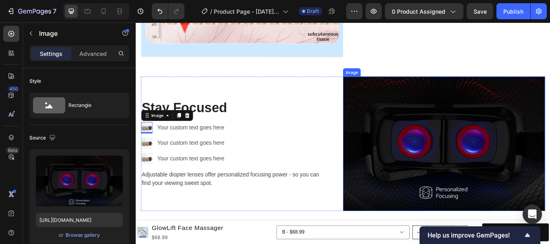
scroll to position [179, 0]
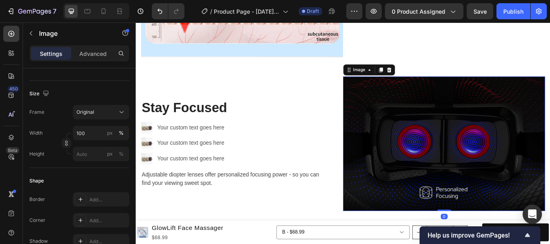
click at [518, 130] on img at bounding box center [495, 164] width 236 height 157
click at [505, 151] on img at bounding box center [495, 164] width 236 height 157
click at [470, 193] on img at bounding box center [495, 164] width 236 height 157
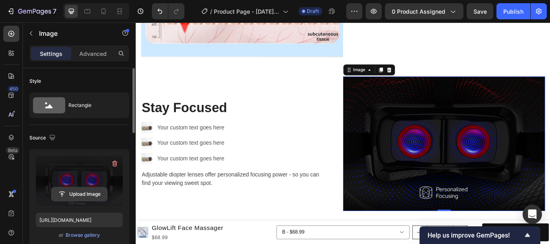
click at [76, 196] on input "file" at bounding box center [80, 195] width 56 height 14
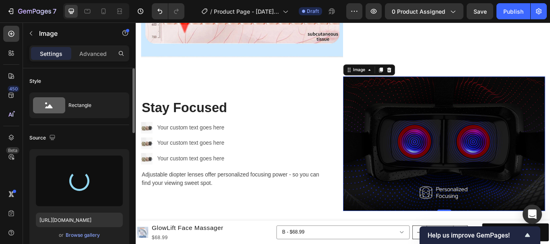
type input "[URL][DOMAIN_NAME]"
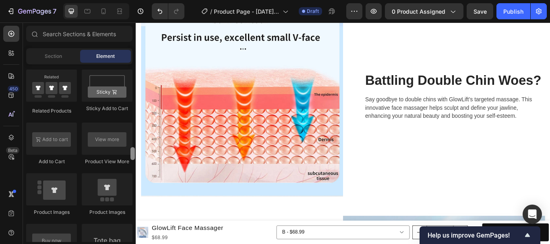
scroll to position [1150, 0]
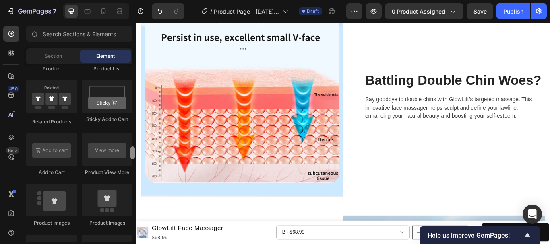
drag, startPoint x: 133, startPoint y: 136, endPoint x: 134, endPoint y: 154, distance: 17.7
click at [134, 154] on div at bounding box center [132, 153] width 4 height 13
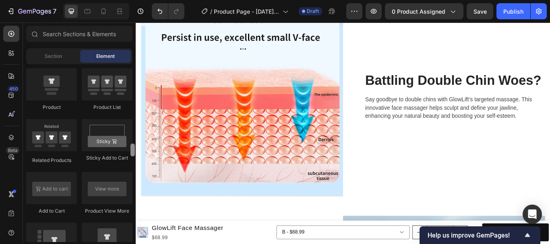
scroll to position [1268, 0]
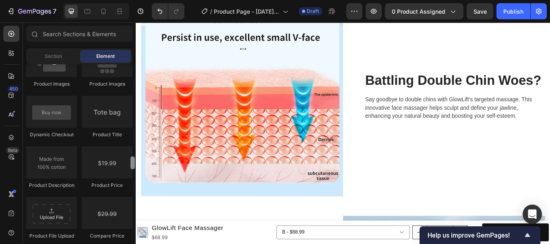
drag, startPoint x: 130, startPoint y: 150, endPoint x: 131, endPoint y: 157, distance: 6.9
click at [131, 157] on div at bounding box center [133, 153] width 6 height 178
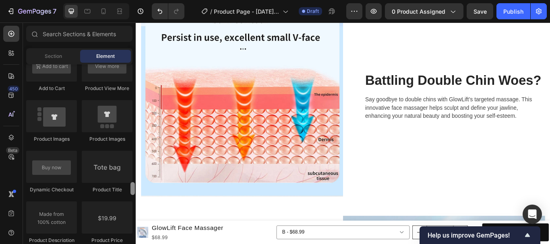
scroll to position [1196, 0]
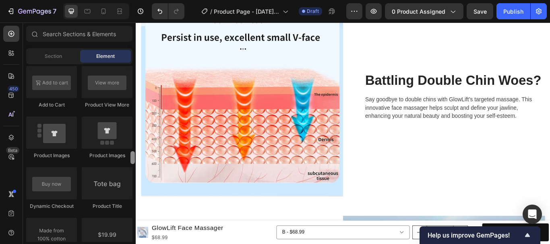
drag, startPoint x: 133, startPoint y: 160, endPoint x: 132, endPoint y: 155, distance: 5.4
click at [132, 155] on div at bounding box center [132, 157] width 4 height 13
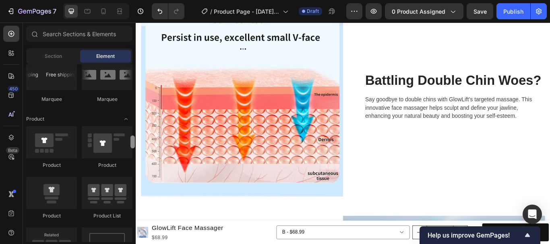
scroll to position [975, 0]
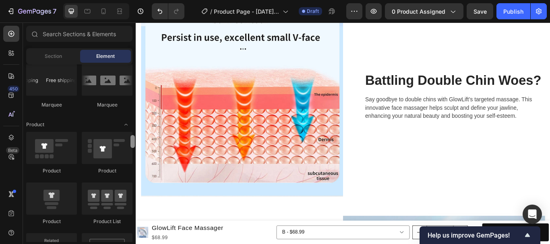
drag, startPoint x: 132, startPoint y: 159, endPoint x: 133, endPoint y: 143, distance: 16.2
click at [133, 143] on div at bounding box center [132, 141] width 4 height 13
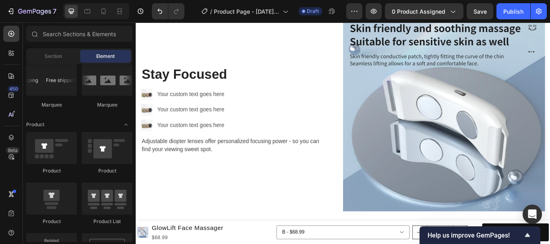
scroll to position [1130, 0]
